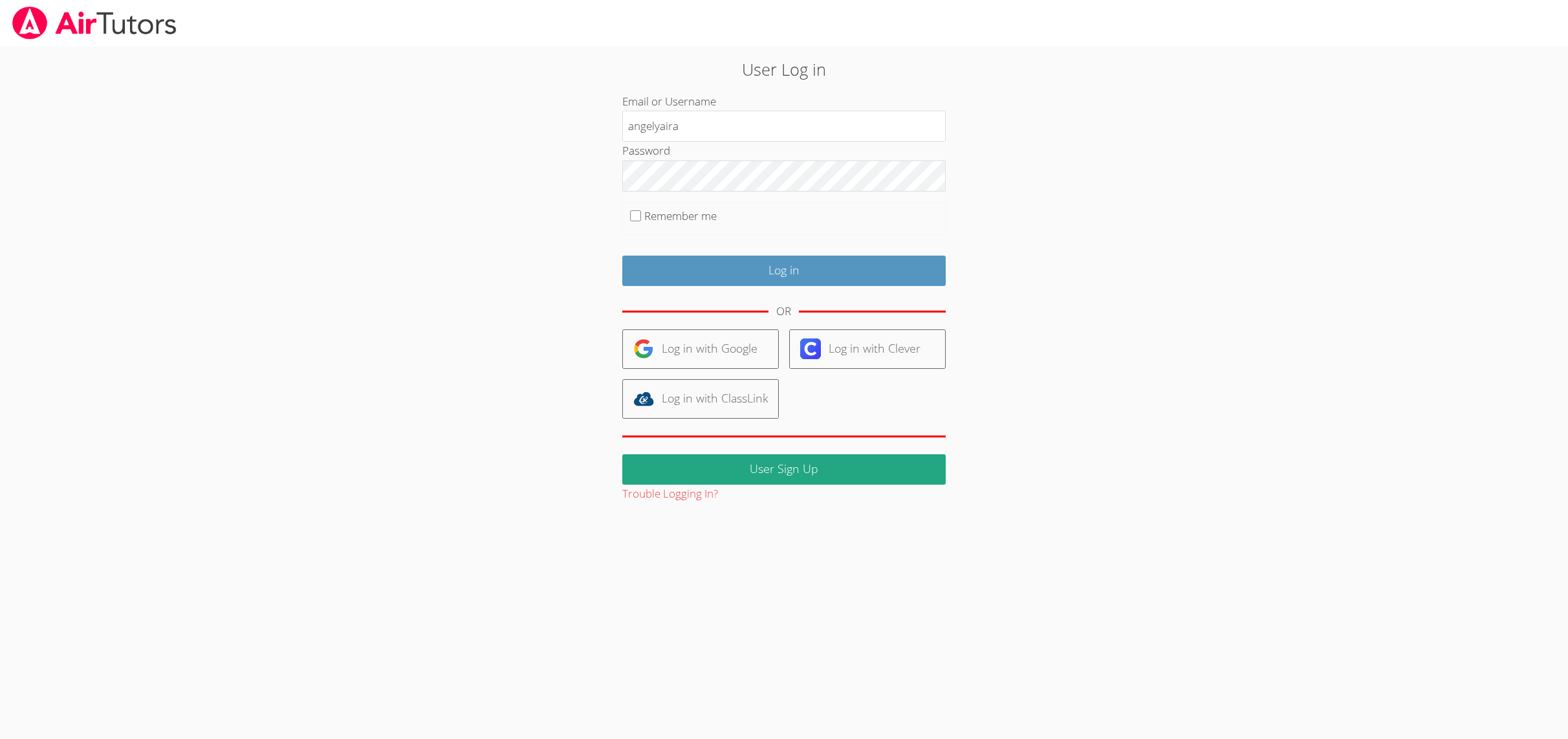
type input "angelyaira"
click at [748, 256] on input "Log in" at bounding box center [784, 271] width 323 height 30
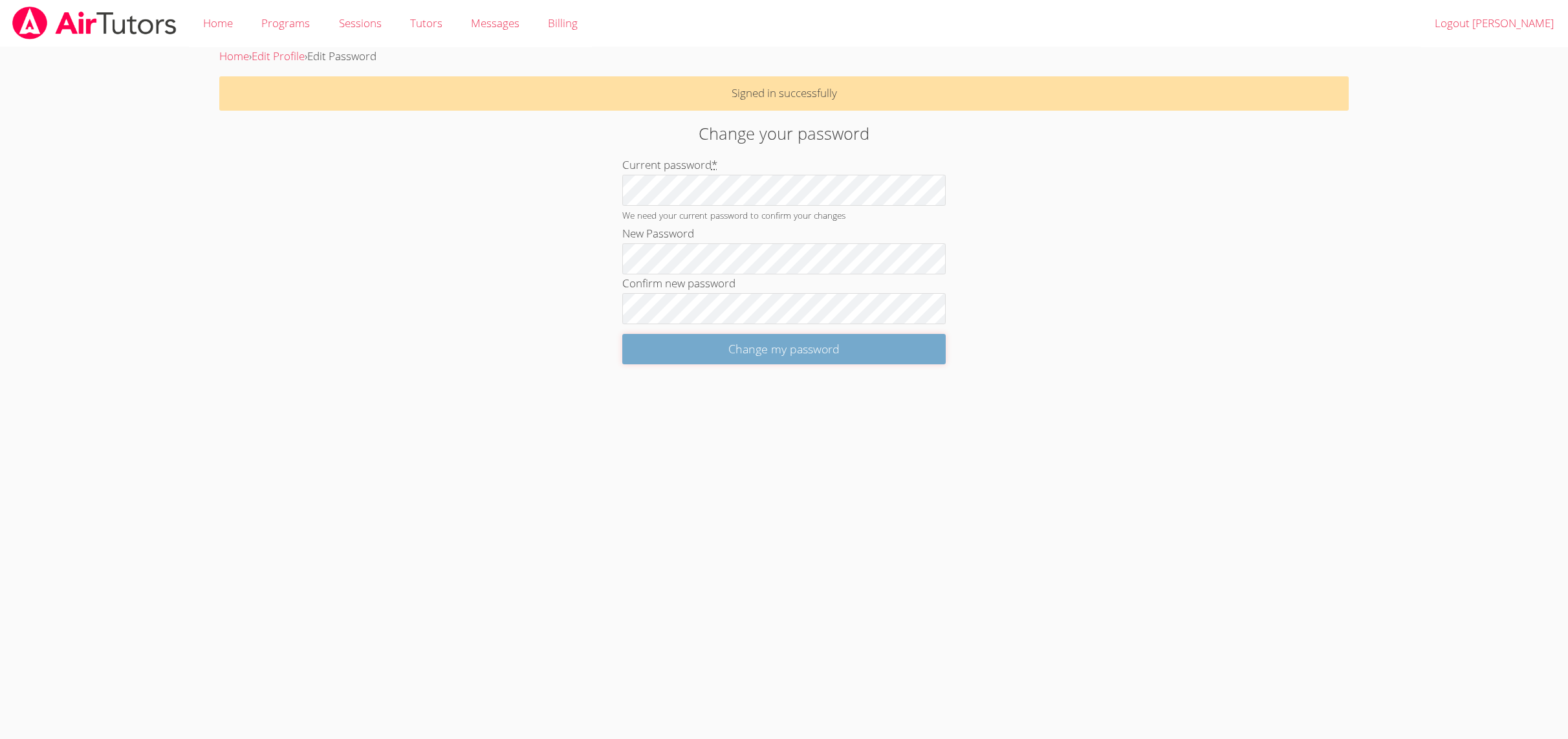
click at [711, 351] on input "Change my password" at bounding box center [784, 349] width 323 height 30
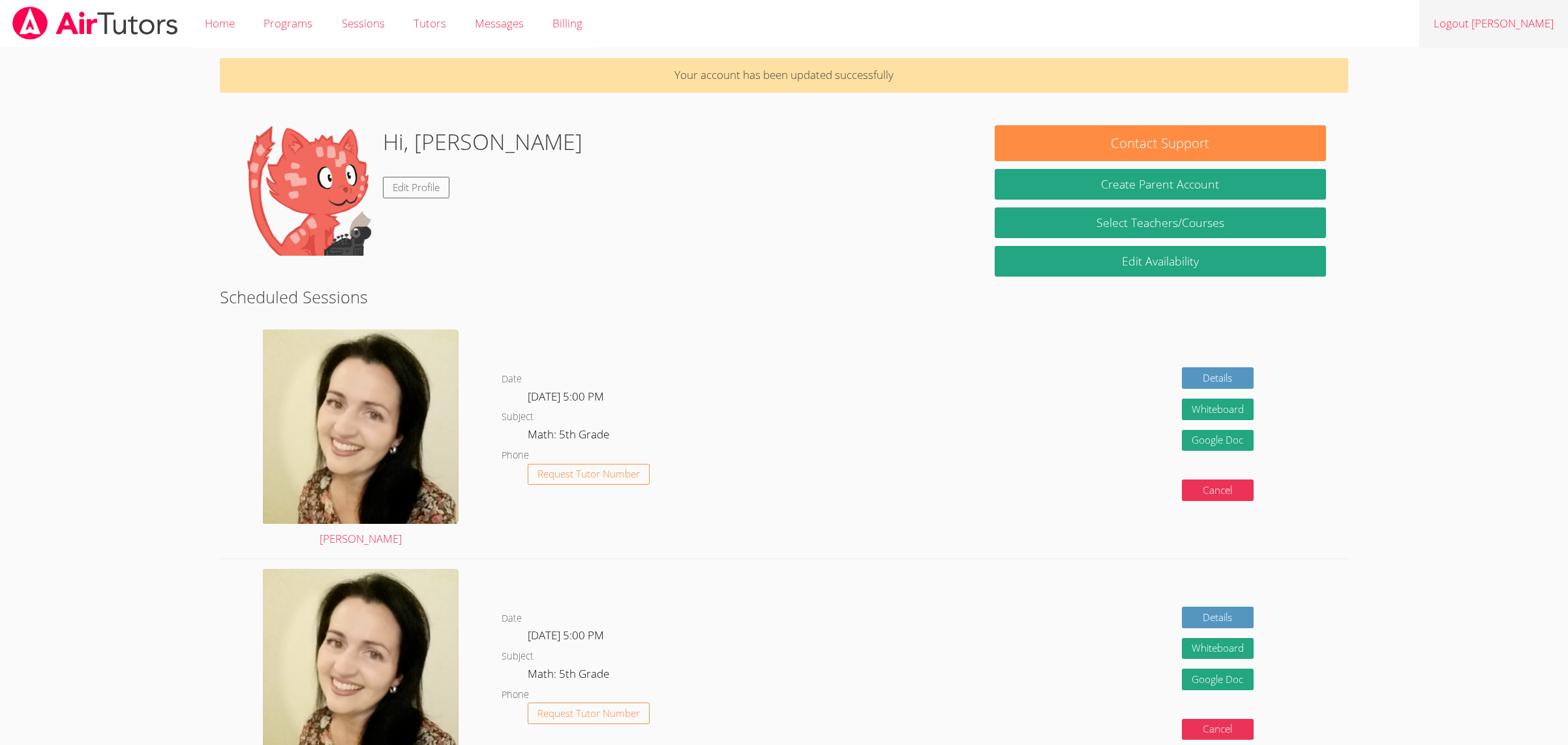
click at [1488, 29] on link "Logout [PERSON_NAME]" at bounding box center [1493, 24] width 148 height 48
